Goal: Task Accomplishment & Management: Use online tool/utility

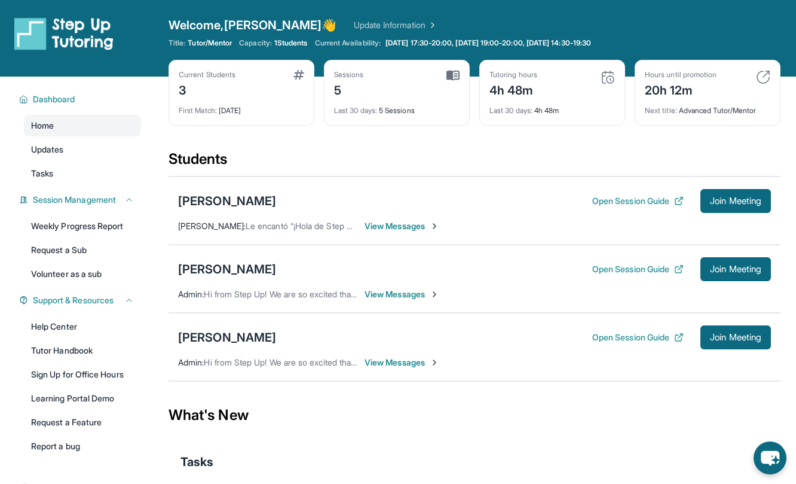
click at [392, 362] on span "View Messages" at bounding box center [402, 362] width 75 height 12
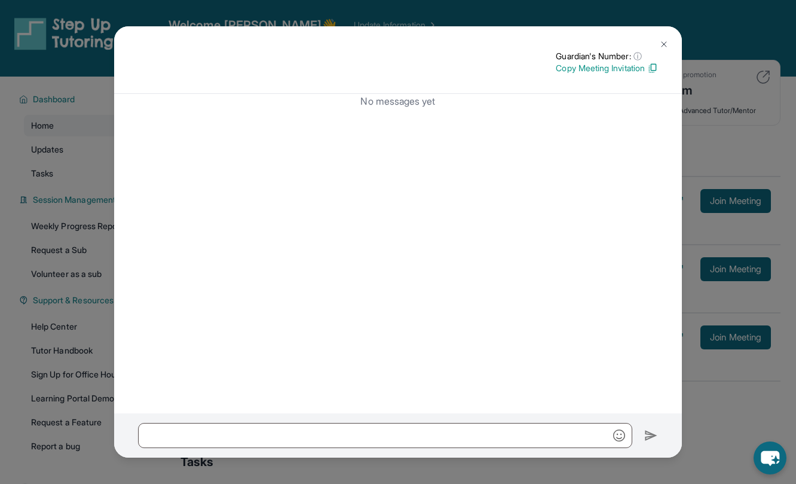
click at [664, 42] on img at bounding box center [664, 44] width 10 height 10
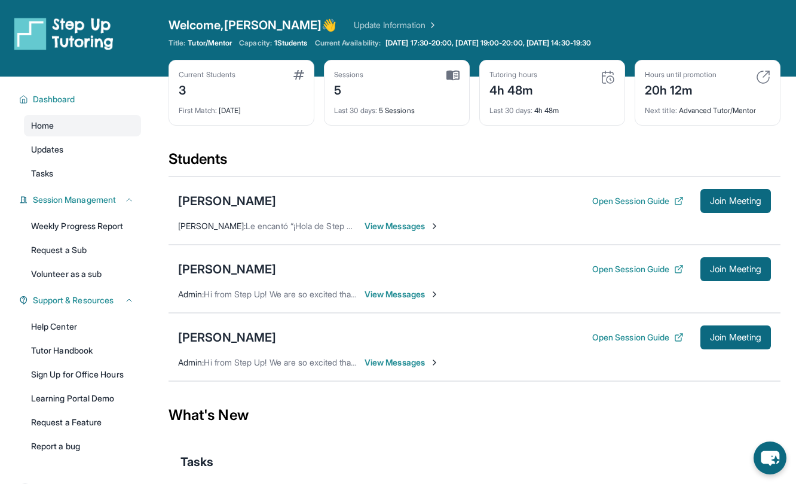
click at [410, 360] on span "View Messages" at bounding box center [402, 362] width 75 height 12
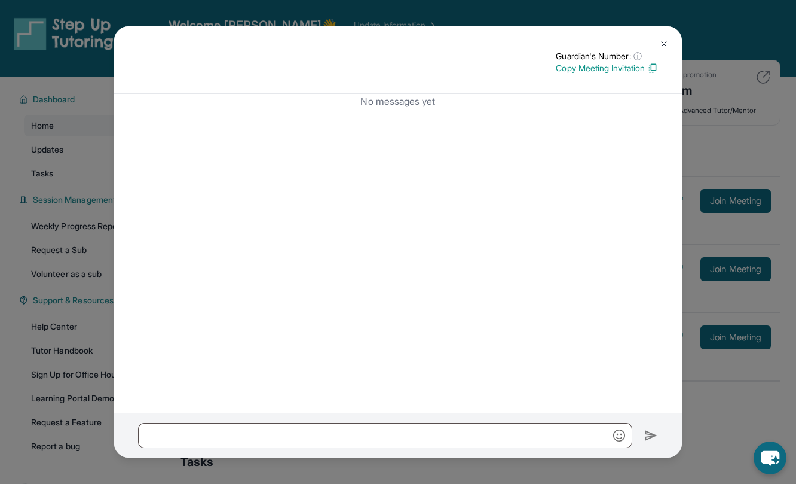
click at [665, 41] on img at bounding box center [664, 44] width 10 height 10
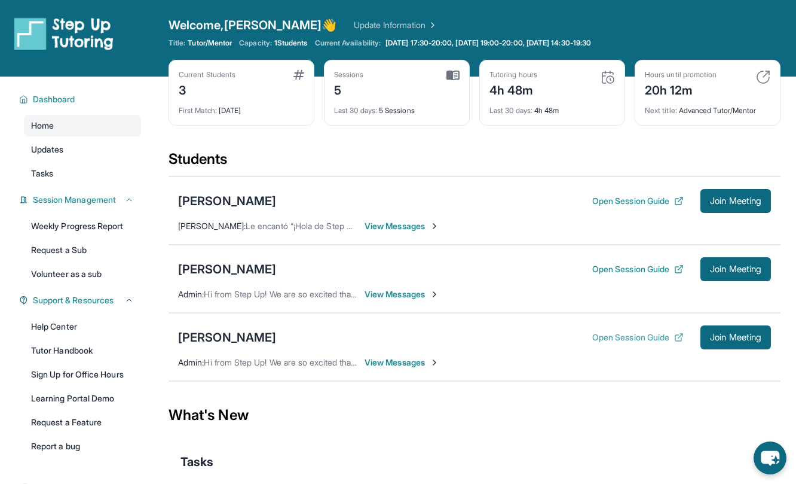
click at [626, 335] on button "Open Session Guide" at bounding box center [637, 337] width 91 height 12
click at [216, 330] on div "[PERSON_NAME]" at bounding box center [227, 337] width 98 height 17
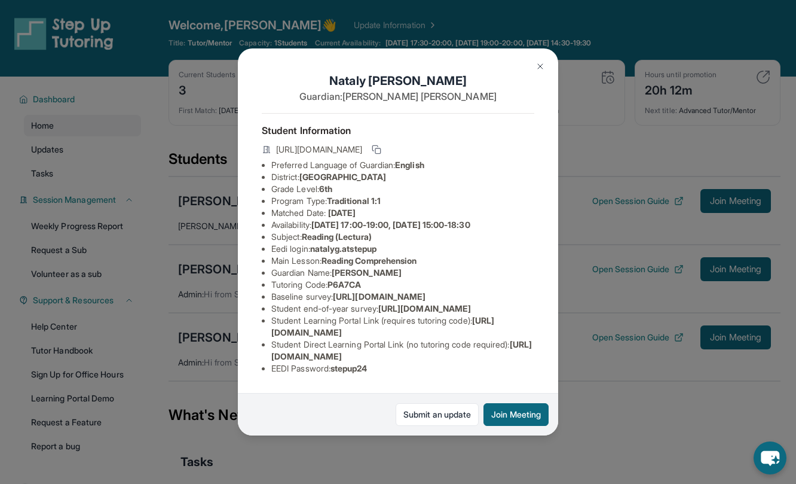
scroll to position [80, 0]
drag, startPoint x: 332, startPoint y: 203, endPoint x: 380, endPoint y: 203, distance: 47.8
click at [381, 279] on li "Tutoring Code : P6A7CA" at bounding box center [402, 285] width 263 height 12
click at [393, 279] on li "Tutoring Code : P6A7CA" at bounding box center [402, 285] width 263 height 12
drag, startPoint x: 333, startPoint y: 204, endPoint x: 393, endPoint y: 204, distance: 60.4
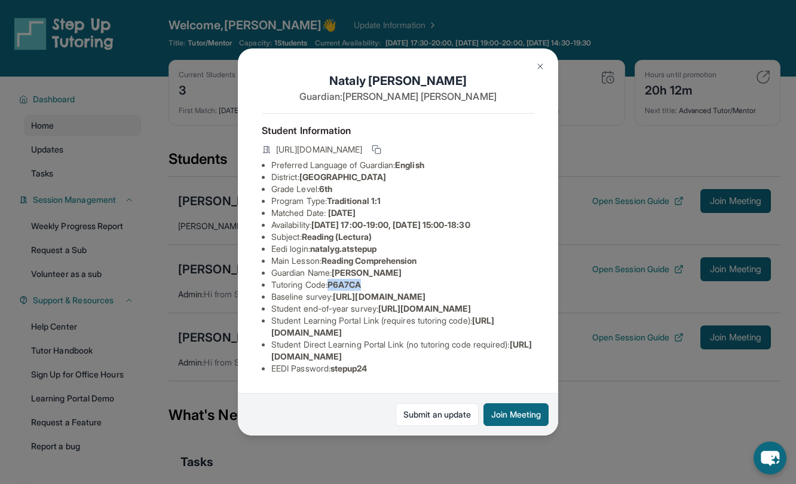
click at [394, 279] on li "Tutoring Code : P6A7CA" at bounding box center [402, 285] width 263 height 12
copy span "P6A7CA"
click at [544, 66] on img at bounding box center [541, 67] width 10 height 10
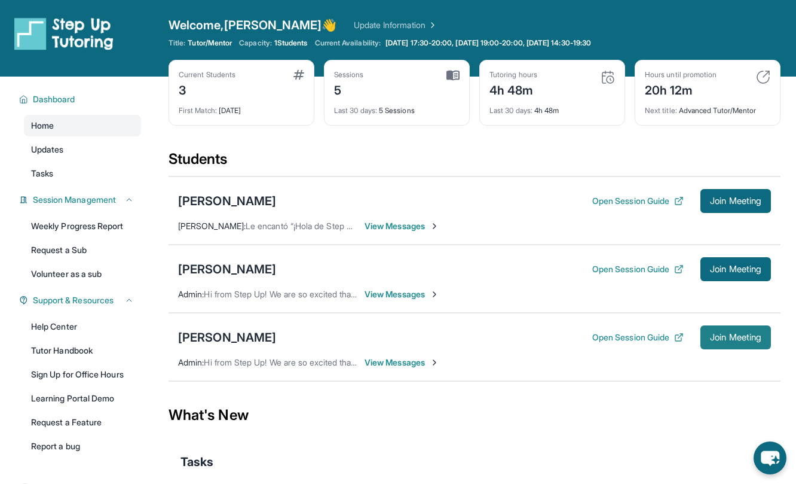
click at [737, 328] on button "Join Meeting" at bounding box center [735, 337] width 71 height 24
